Goal: Find specific page/section: Find specific page/section

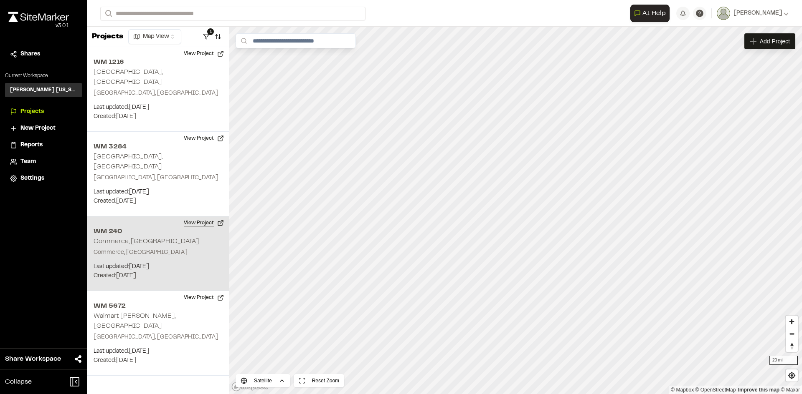
click at [193, 217] on button "View Project" at bounding box center [204, 223] width 50 height 13
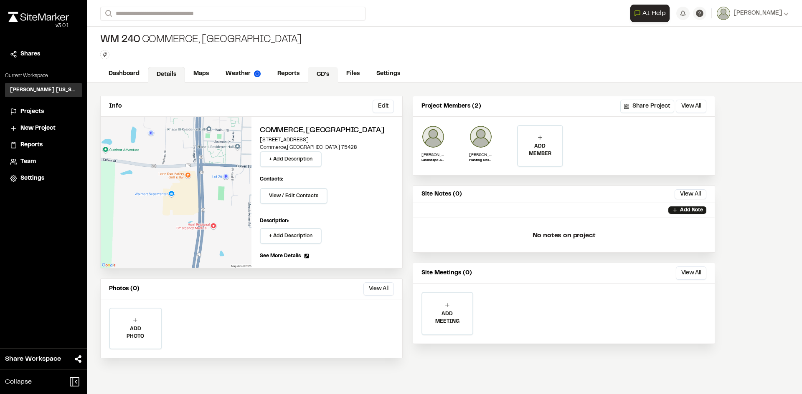
click at [321, 75] on link "CD's" at bounding box center [323, 75] width 30 height 16
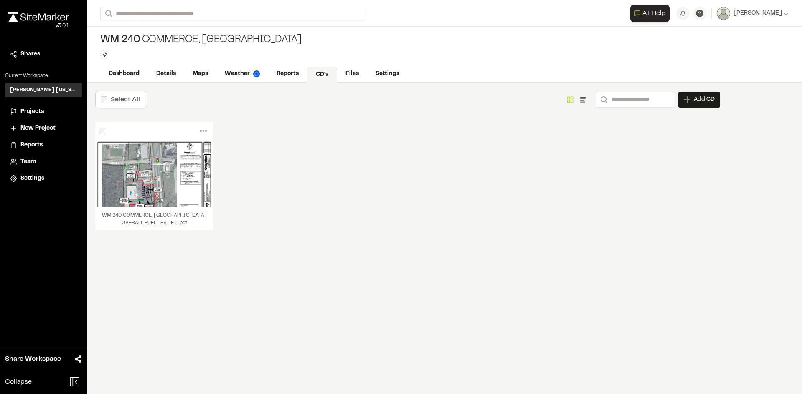
click at [42, 107] on span "Projects" at bounding box center [31, 111] width 23 height 9
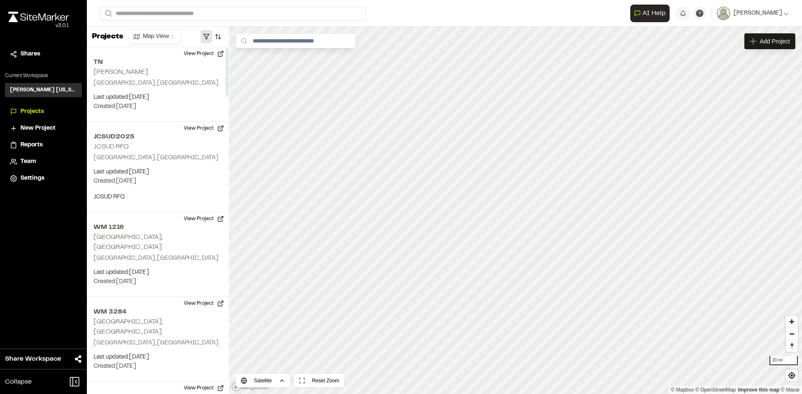
click at [206, 34] on button "button" at bounding box center [206, 36] width 12 height 13
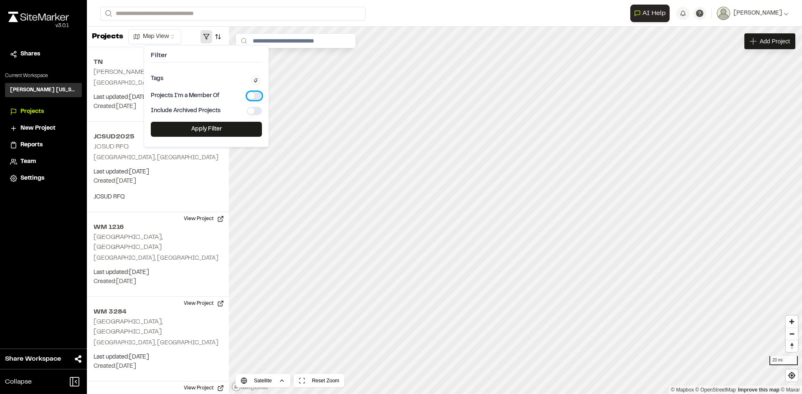
click at [255, 96] on button "button" at bounding box center [254, 96] width 15 height 8
click at [228, 135] on button "Apply Filter" at bounding box center [206, 129] width 111 height 15
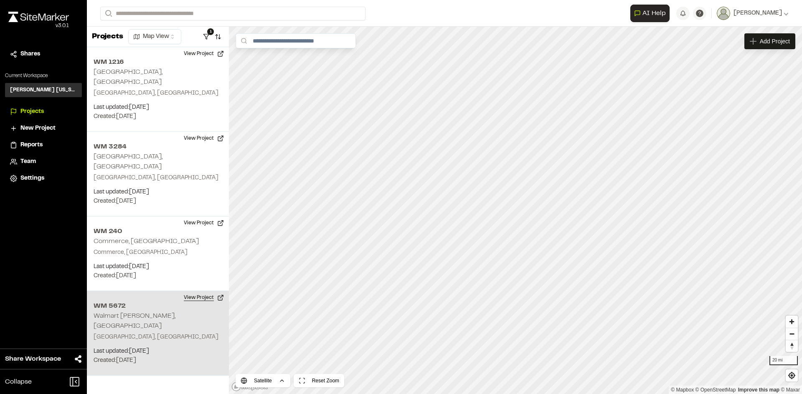
click at [190, 291] on button "View Project" at bounding box center [204, 297] width 50 height 13
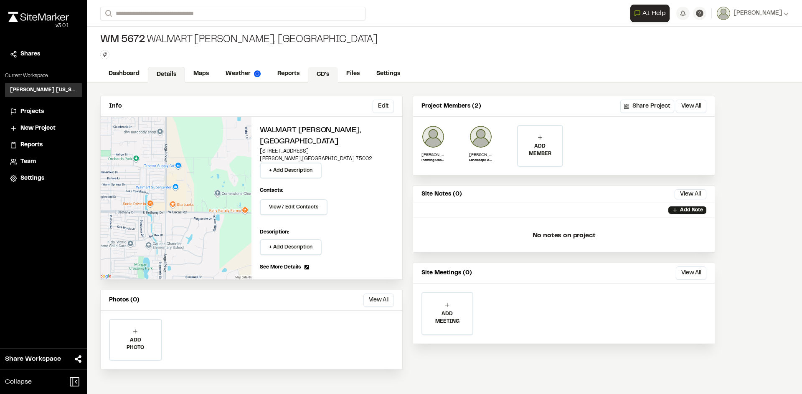
click at [324, 74] on link "CD's" at bounding box center [323, 75] width 30 height 16
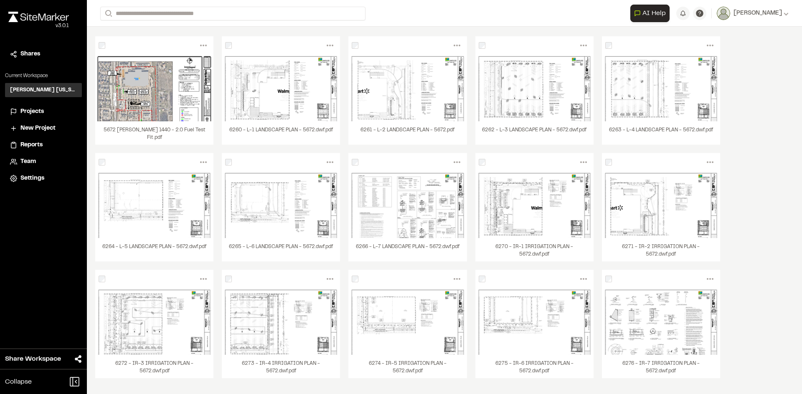
scroll to position [86, 0]
